Goal: Task Accomplishment & Management: Complete application form

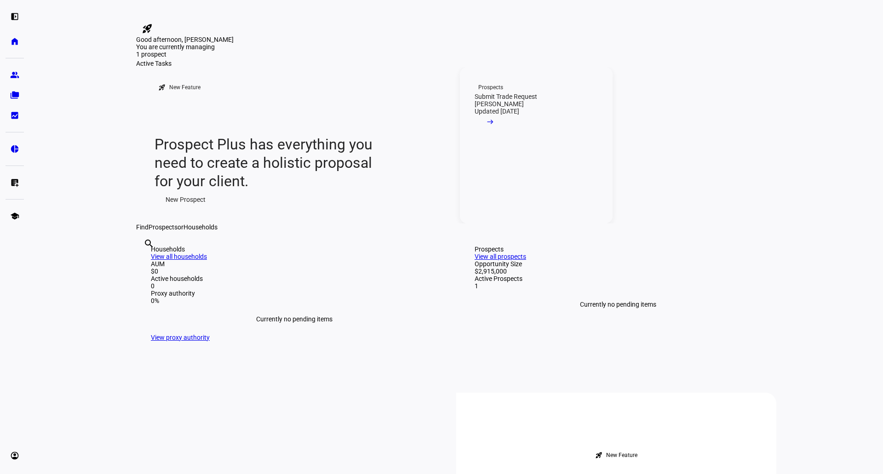
click at [495, 126] on mat-icon "arrow_right_alt" at bounding box center [490, 121] width 9 height 9
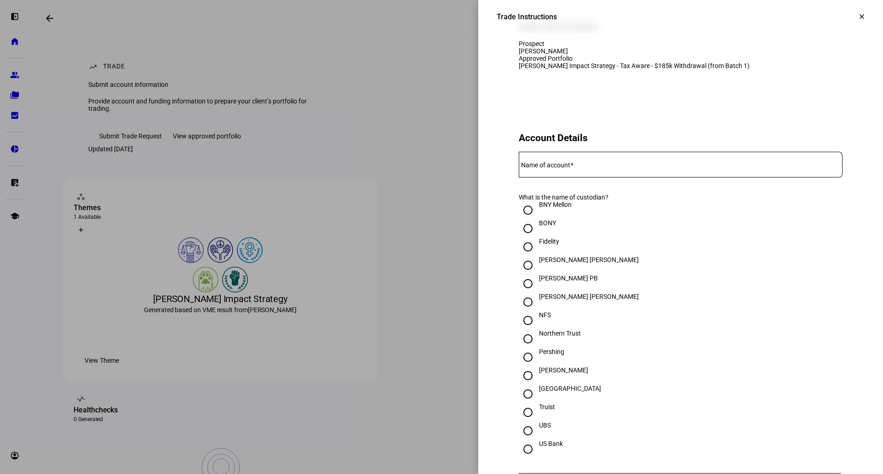
scroll to position [138, 0]
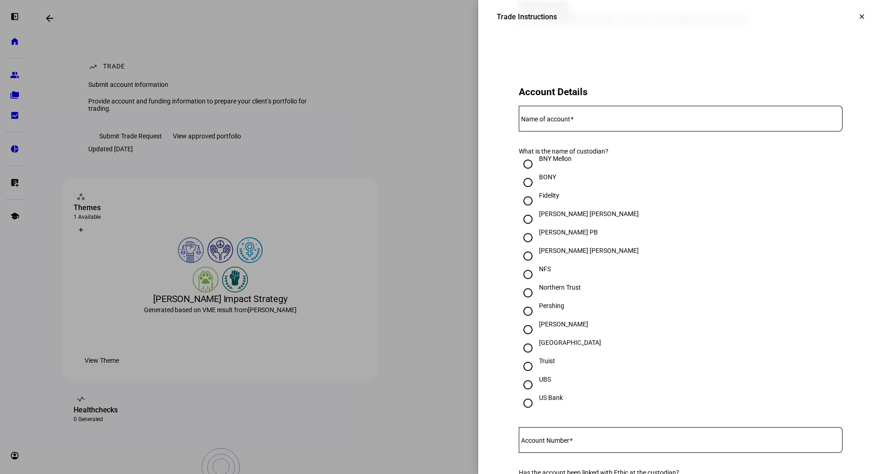
click at [619, 121] on input "Name of account" at bounding box center [681, 116] width 324 height 7
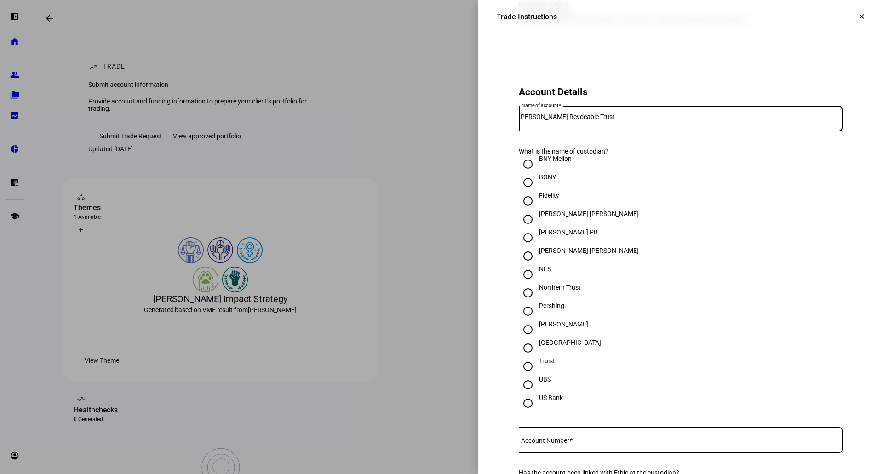
type input "[PERSON_NAME] Revocable Trust"
click at [522, 339] on input "[PERSON_NAME]" at bounding box center [528, 330] width 18 height 18
radio input "true"
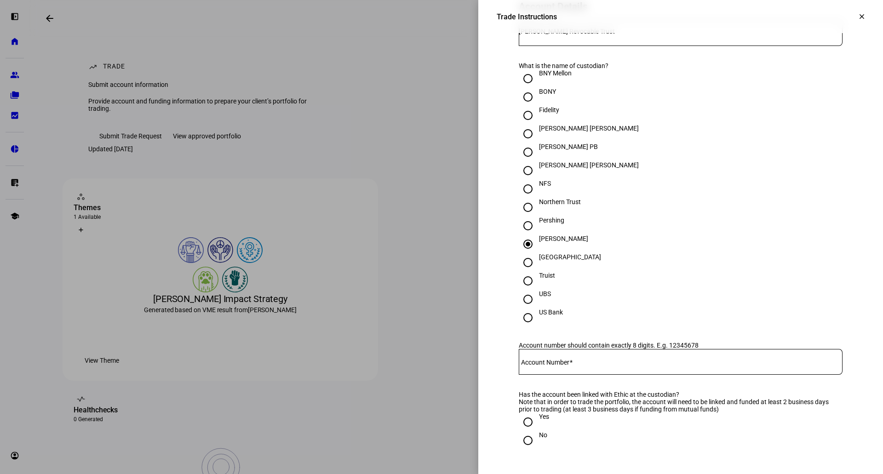
scroll to position [230, 0]
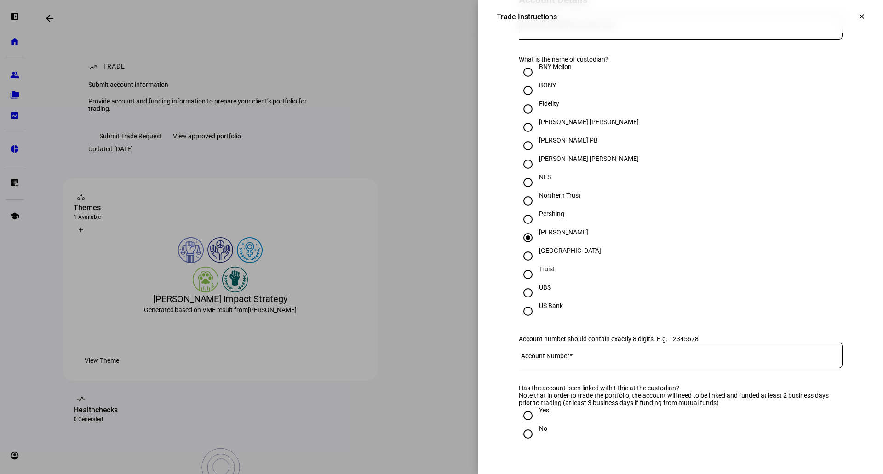
click at [575, 357] on input "Account Number" at bounding box center [681, 353] width 324 height 7
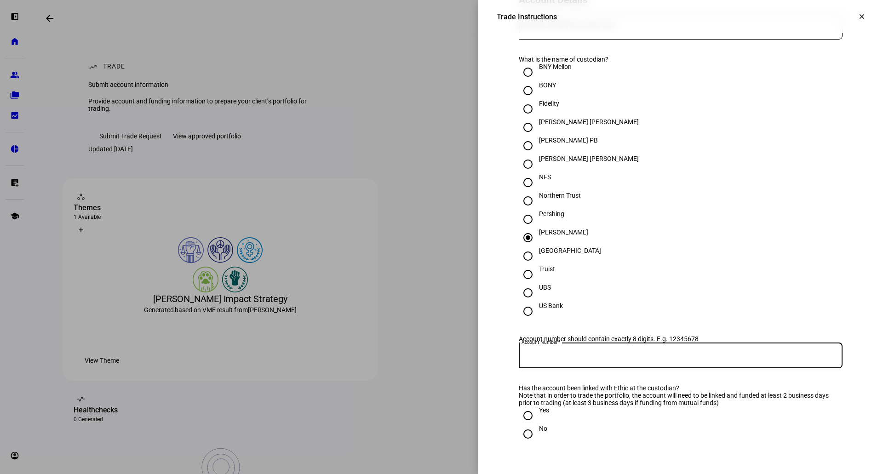
paste input "7794-9848"
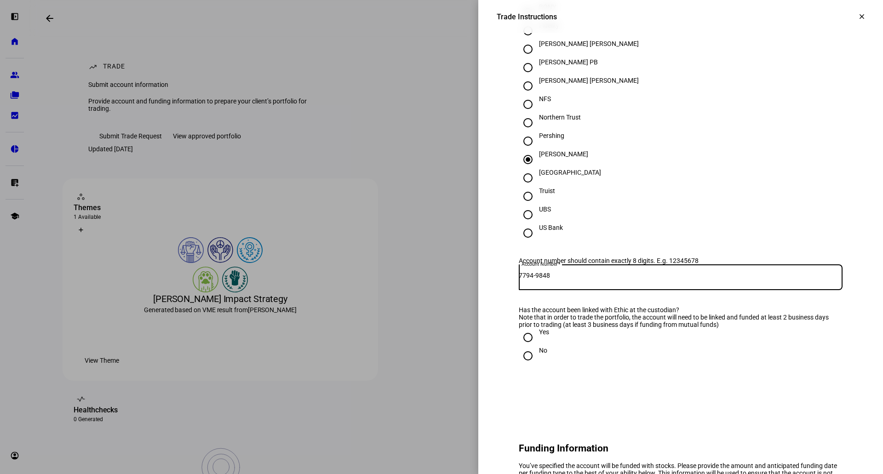
scroll to position [322, 0]
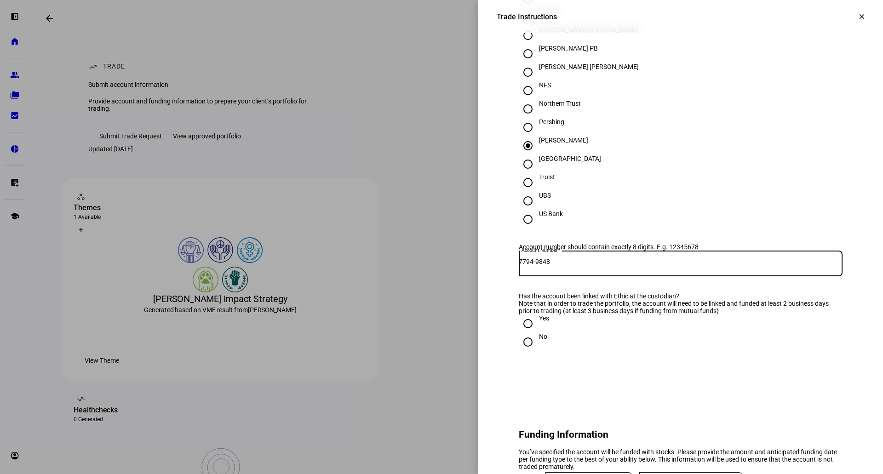
type input "7794-9848"
click at [524, 333] on input "Yes" at bounding box center [528, 324] width 18 height 18
radio input "true"
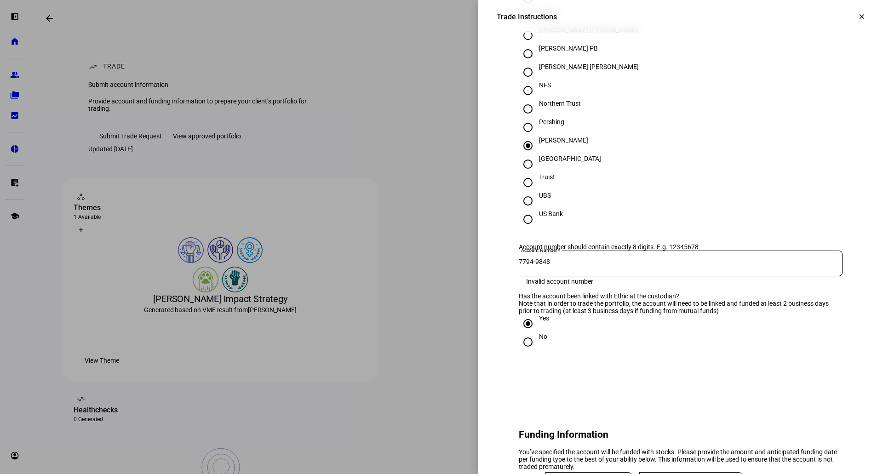
click at [540, 265] on input "7794-9848" at bounding box center [681, 261] width 324 height 7
type input "77949848"
click at [628, 333] on div "Yes" at bounding box center [681, 324] width 324 height 18
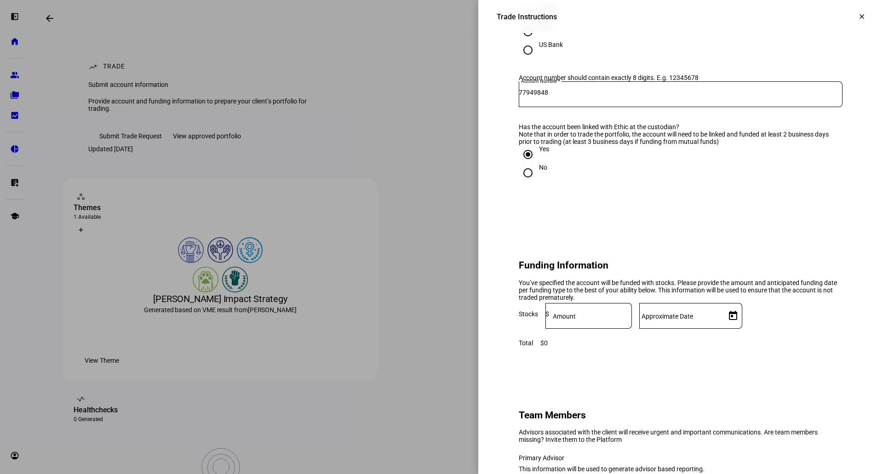
scroll to position [506, 0]
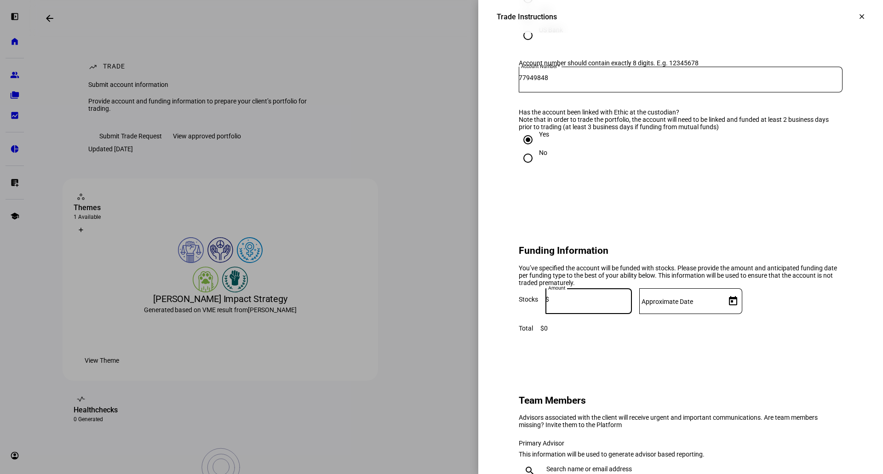
click at [632, 303] on input at bounding box center [590, 299] width 83 height 7
type input "3,000,000"
click at [744, 312] on span "Open calendar" at bounding box center [733, 301] width 22 height 22
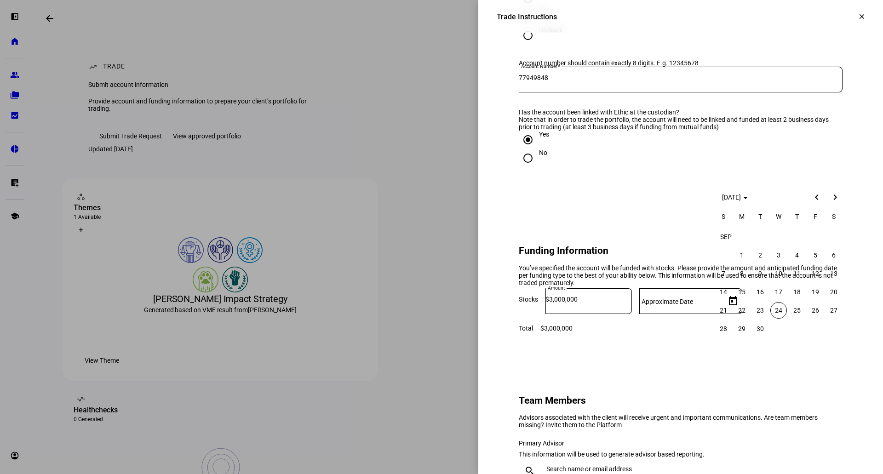
click at [781, 306] on span "24" at bounding box center [778, 310] width 17 height 17
type input "[DATE]"
click at [736, 354] on eth-form-card "Funding Information You’ve specified the account will be funded with stocks. Pl…" at bounding box center [681, 284] width 368 height 139
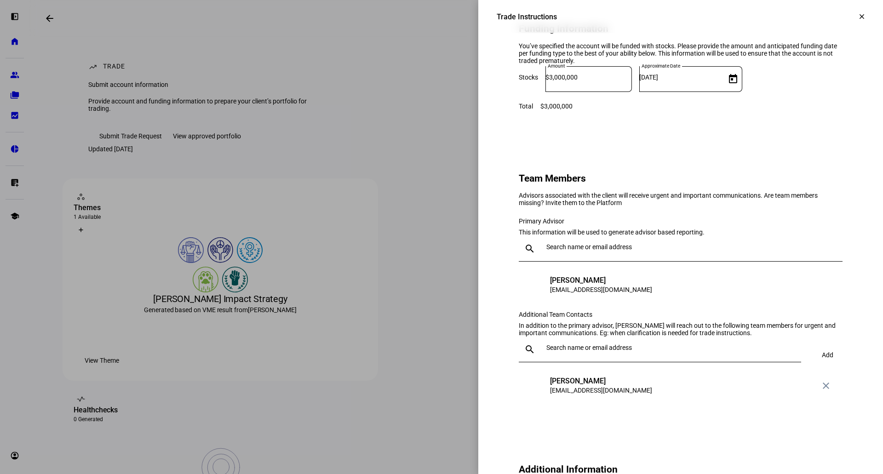
scroll to position [736, 0]
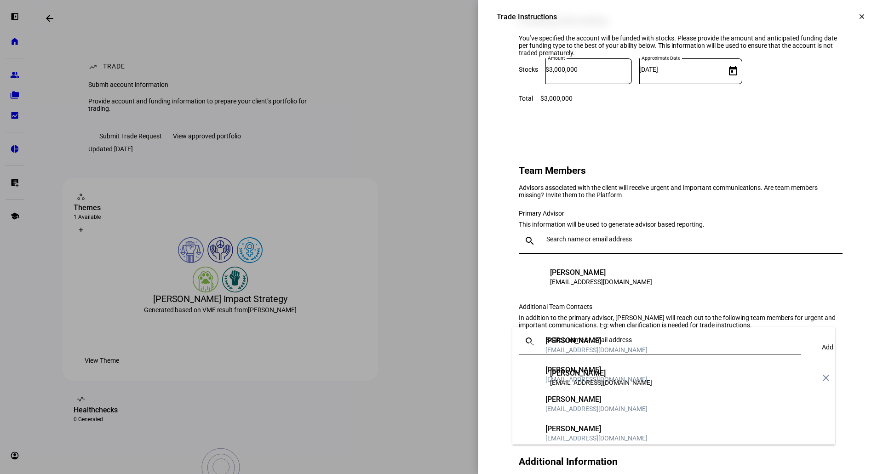
click at [601, 243] on input "text" at bounding box center [692, 238] width 293 height 7
type input "chan"
click at [608, 337] on div "[PERSON_NAME]" at bounding box center [596, 340] width 102 height 9
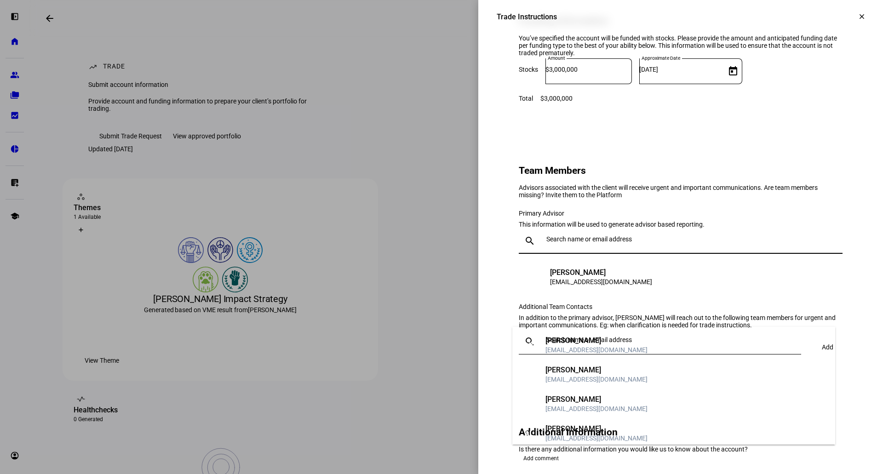
click at [593, 243] on input "text" at bounding box center [692, 238] width 293 height 7
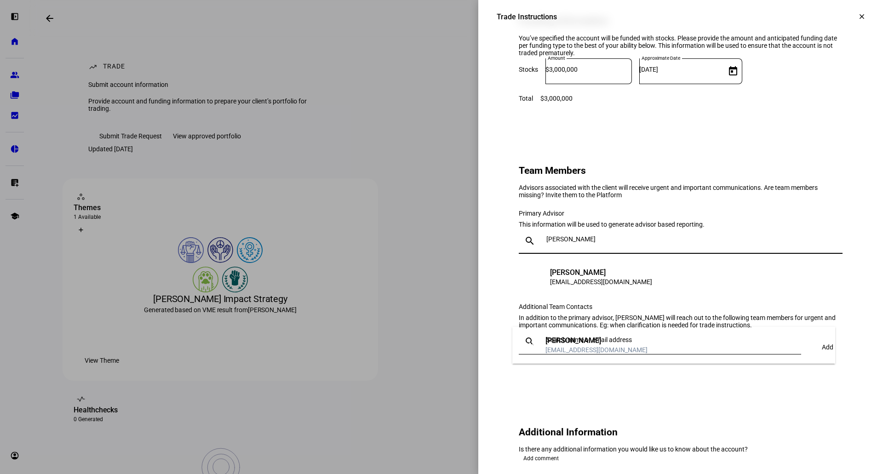
type input "[PERSON_NAME]"
click at [609, 343] on div "[PERSON_NAME]" at bounding box center [596, 340] width 102 height 9
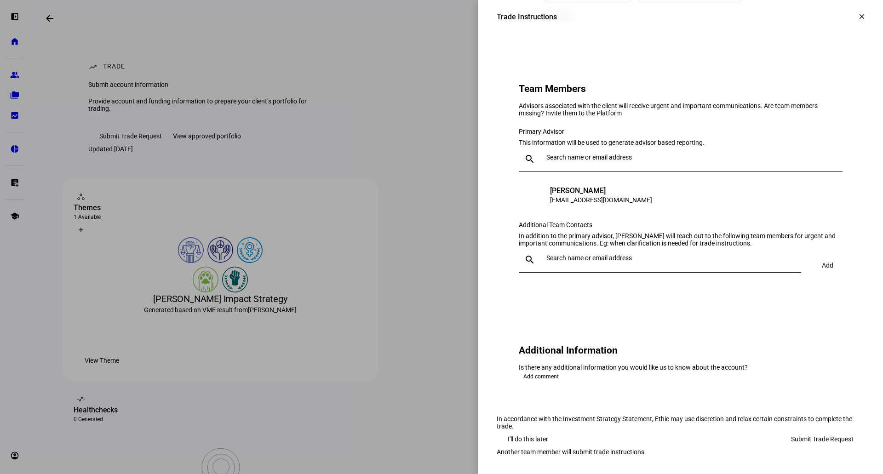
scroll to position [822, 0]
click at [603, 205] on div "[EMAIL_ADDRESS][DOMAIN_NAME]" at bounding box center [601, 199] width 102 height 9
click at [541, 205] on div "AN [PERSON_NAME] [PERSON_NAME][EMAIL_ADDRESS][DOMAIN_NAME]" at bounding box center [588, 195] width 128 height 18
click at [555, 161] on input "text" at bounding box center [692, 157] width 293 height 7
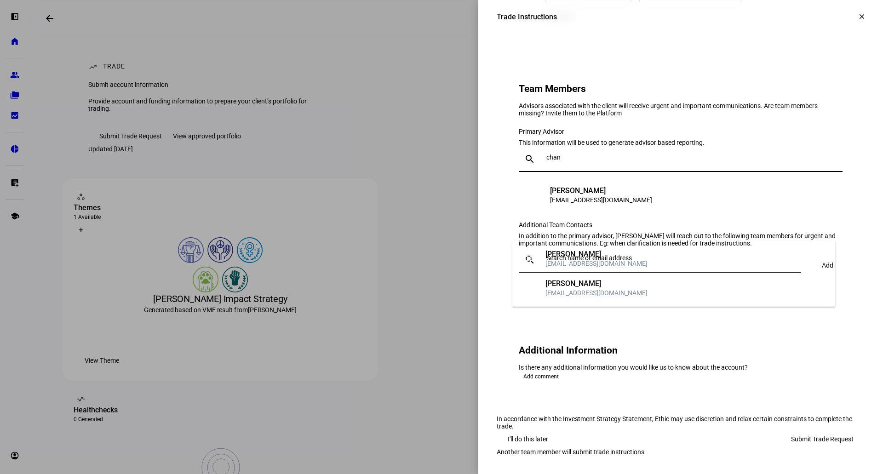
type input "chan"
click at [587, 254] on div "[PERSON_NAME]" at bounding box center [596, 254] width 102 height 9
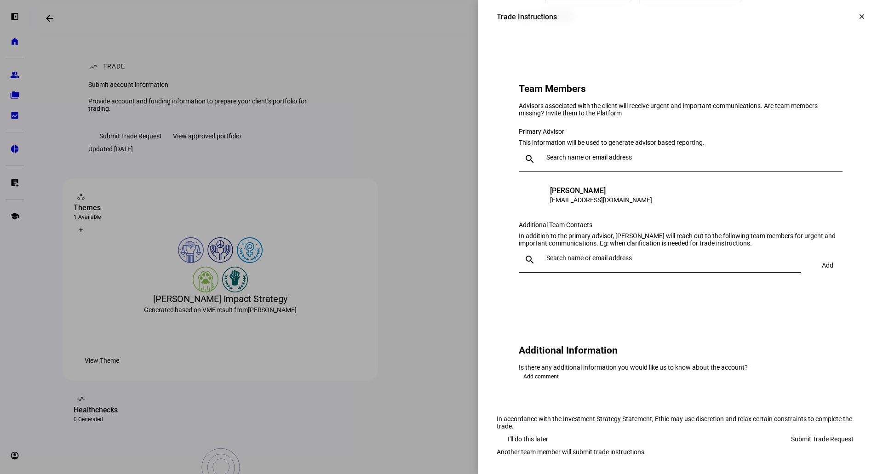
click at [580, 262] on input "text" at bounding box center [671, 257] width 251 height 7
type input "allis"
click at [578, 391] on div "AN [PERSON_NAME] [PERSON_NAME][EMAIL_ADDRESS][DOMAIN_NAME]" at bounding box center [654, 378] width 285 height 37
click at [577, 383] on div "[EMAIL_ADDRESS][DOMAIN_NAME]" at bounding box center [596, 383] width 102 height 9
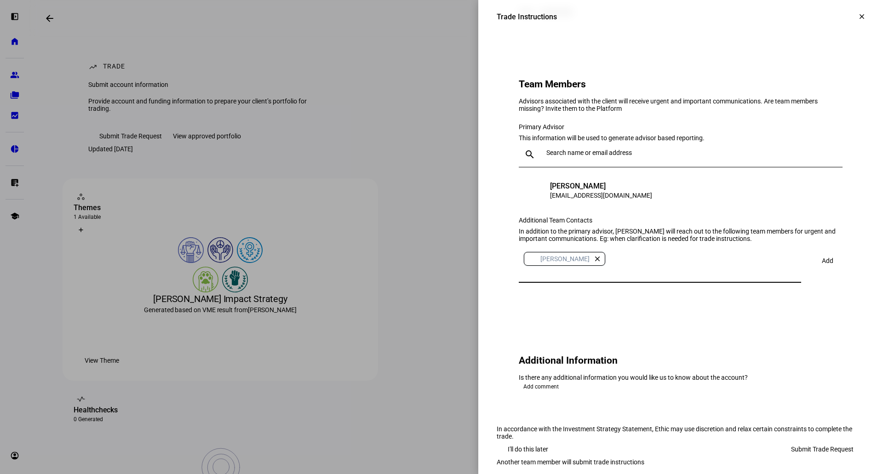
click at [636, 268] on div "AN [PERSON_NAME] close" at bounding box center [657, 259] width 268 height 18
click at [616, 268] on div "AN [PERSON_NAME] close" at bounding box center [657, 259] width 268 height 18
click at [588, 191] on div "[PERSON_NAME]" at bounding box center [601, 186] width 102 height 9
click at [822, 264] on span "Add" at bounding box center [827, 260] width 11 height 7
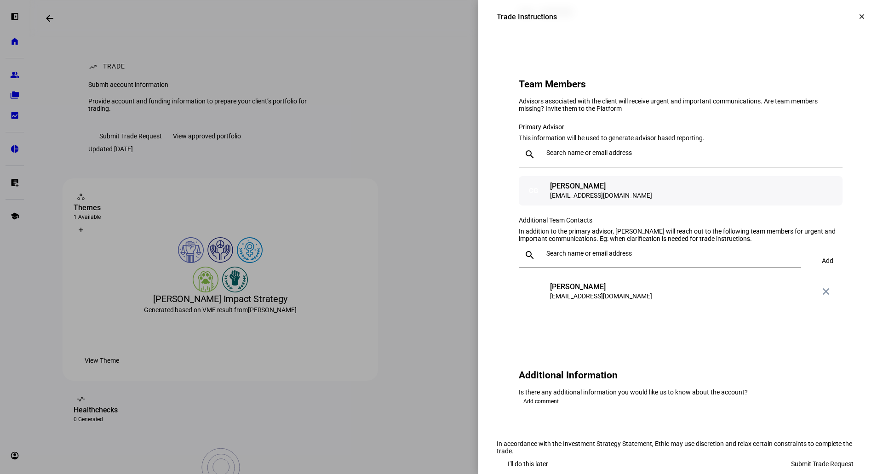
click at [565, 200] on div "[EMAIL_ADDRESS][DOMAIN_NAME]" at bounding box center [601, 195] width 102 height 9
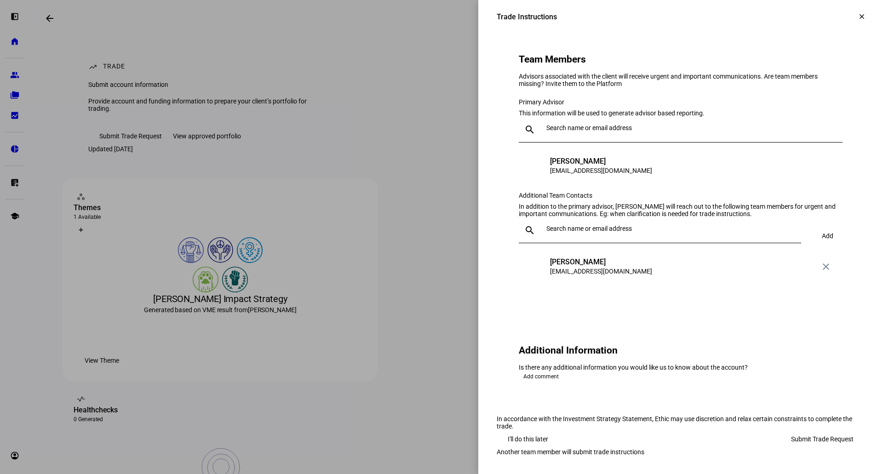
scroll to position [990, 0]
click at [799, 430] on span "Submit Trade Request" at bounding box center [822, 439] width 63 height 18
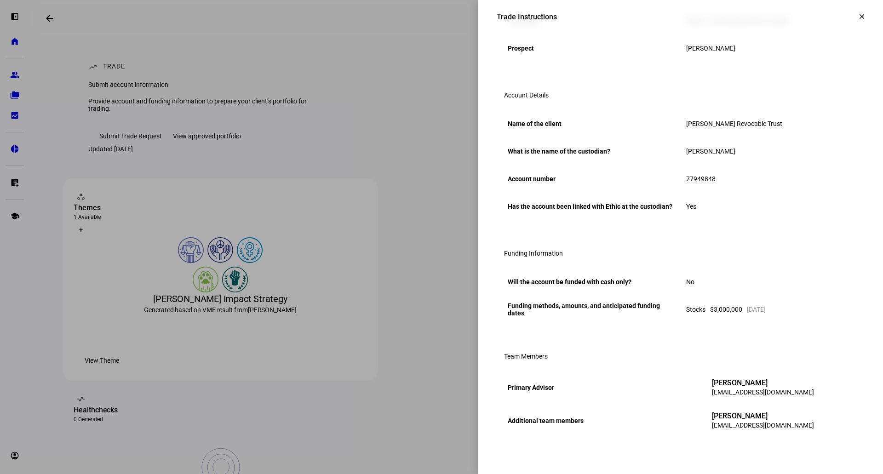
scroll to position [249, 0]
drag, startPoint x: 860, startPoint y: 16, endPoint x: 834, endPoint y: 1, distance: 29.4
click at [860, 16] on span at bounding box center [862, 17] width 22 height 22
